Goal: Information Seeking & Learning: Learn about a topic

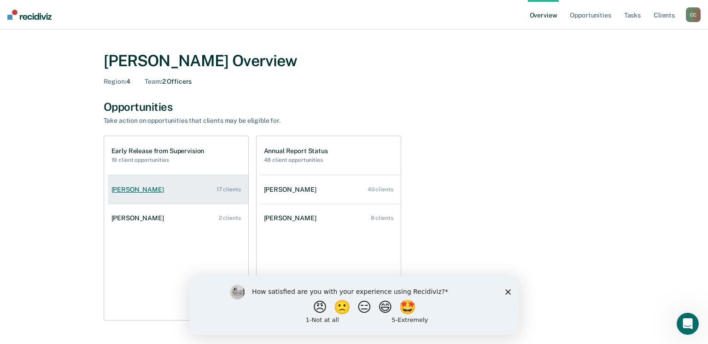
click at [135, 189] on div "[PERSON_NAME]" at bounding box center [139, 190] width 56 height 8
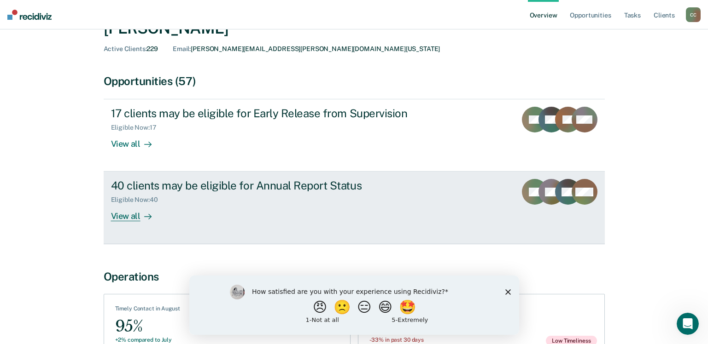
scroll to position [92, 0]
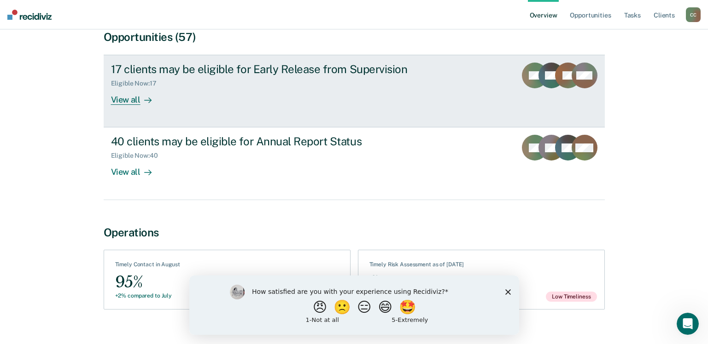
click at [132, 98] on div "View all" at bounding box center [137, 96] width 52 height 18
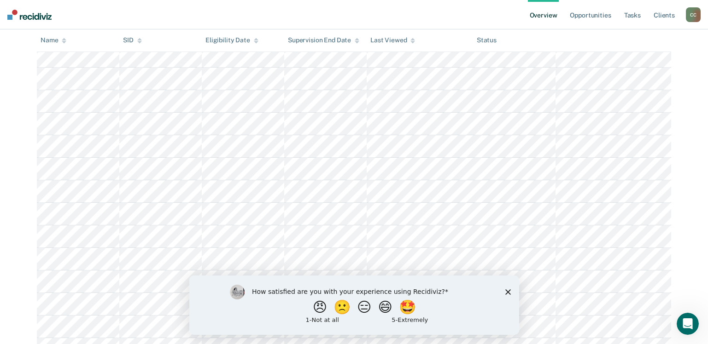
scroll to position [301, 0]
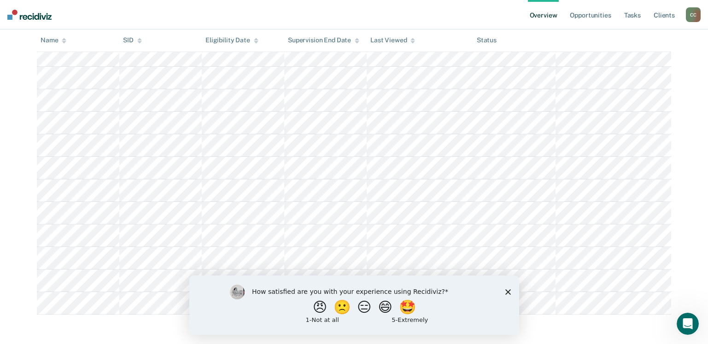
click at [511, 292] on div "How satisfied are you with your experience using Recidiviz? 😠 🙁 😑 😄 🤩 1 - Not a…" at bounding box center [354, 304] width 330 height 59
click at [507, 292] on polygon "Close survey" at bounding box center [508, 292] width 6 height 6
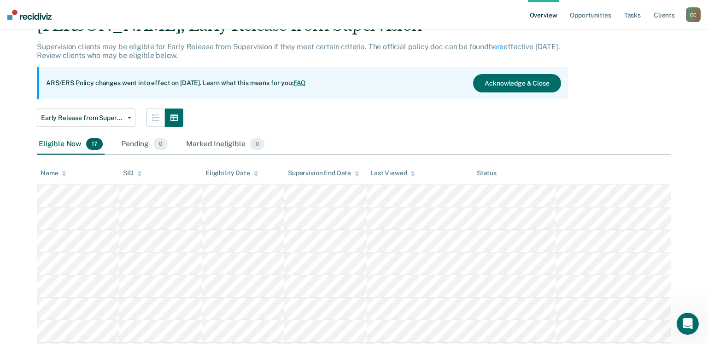
scroll to position [0, 0]
